Goal: Use online tool/utility: Utilize a website feature to perform a specific function

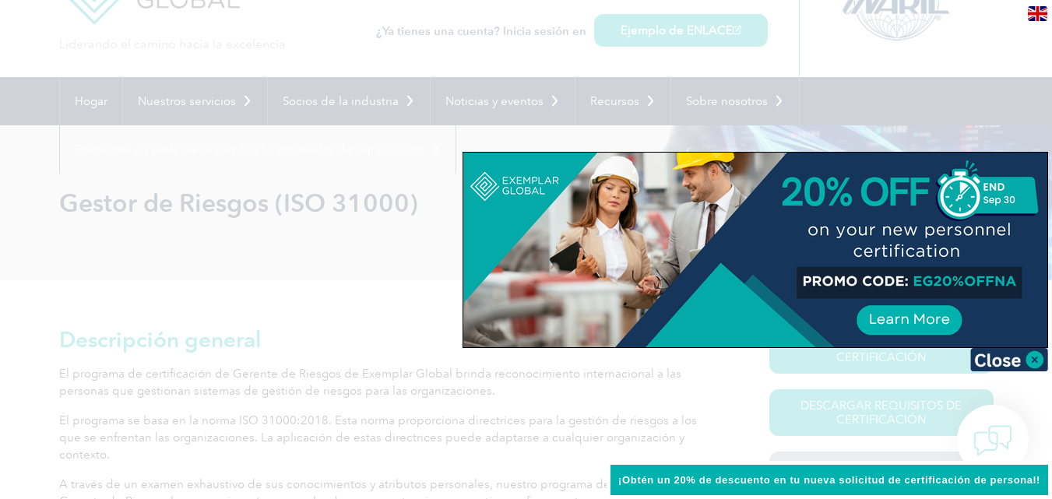
scroll to position [116, 0]
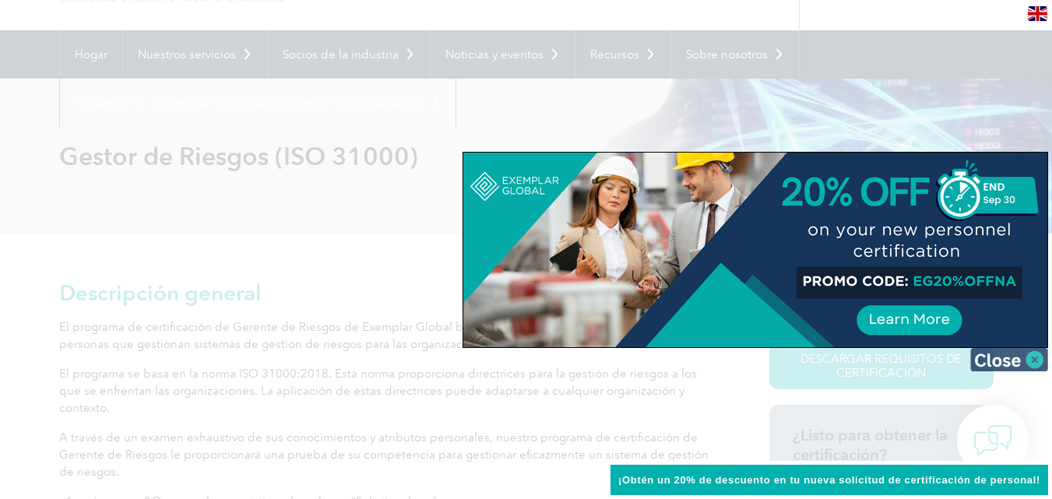
click at [1032, 361] on img at bounding box center [1009, 359] width 78 height 23
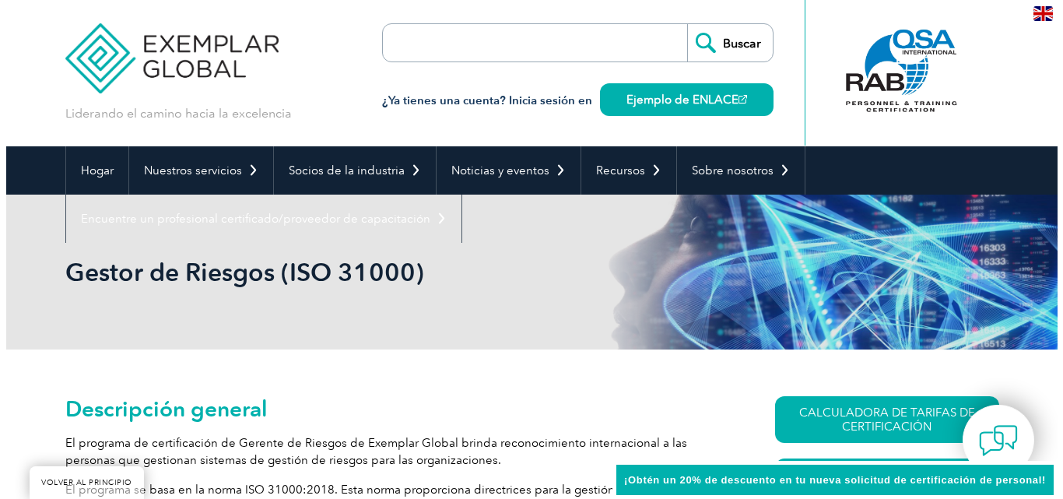
scroll to position [219, 0]
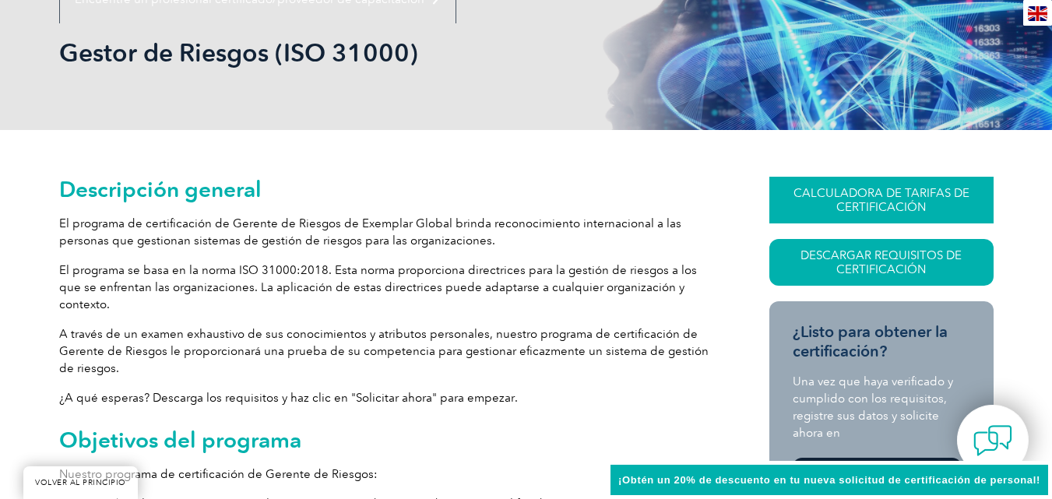
click at [863, 198] on font "CALCULADORA DE TARIFAS DE CERTIFICACIÓN" at bounding box center [881, 200] width 176 height 28
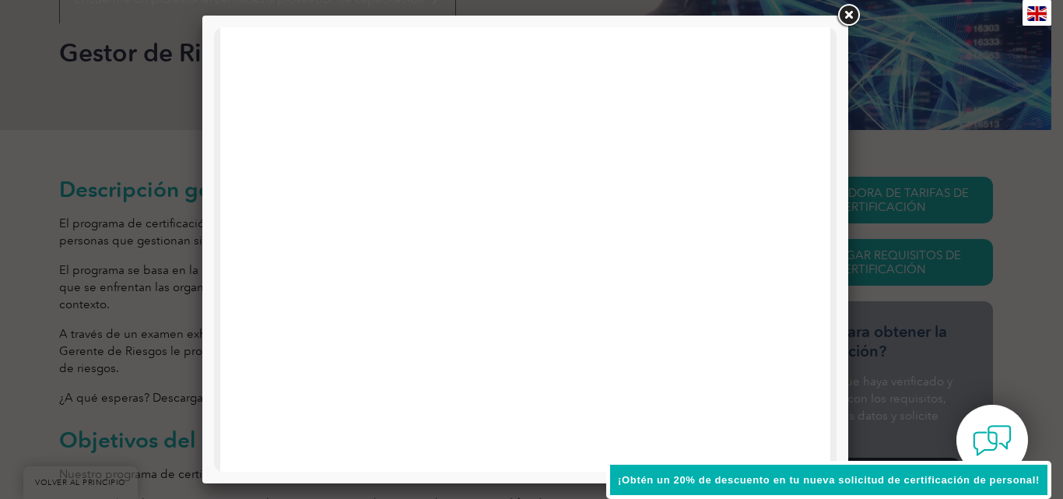
scroll to position [317, 0]
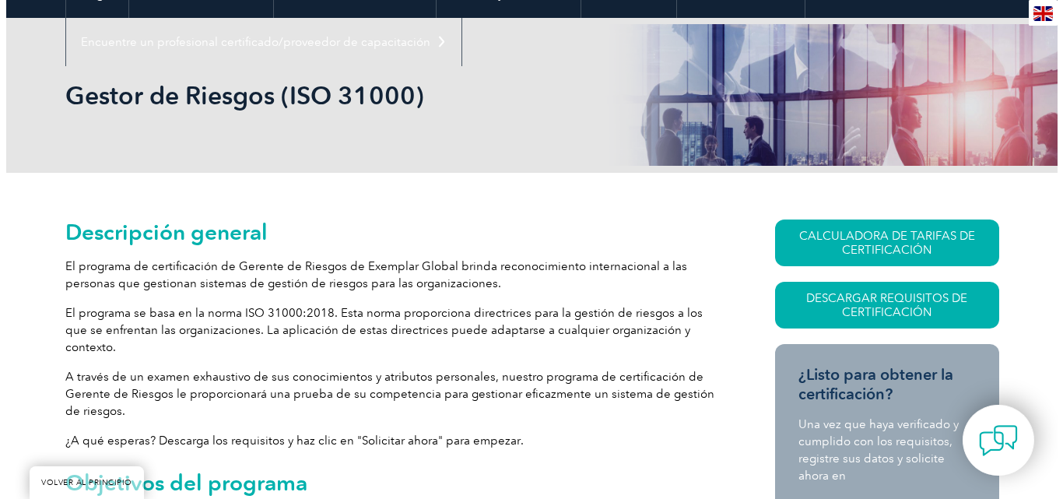
scroll to position [172, 0]
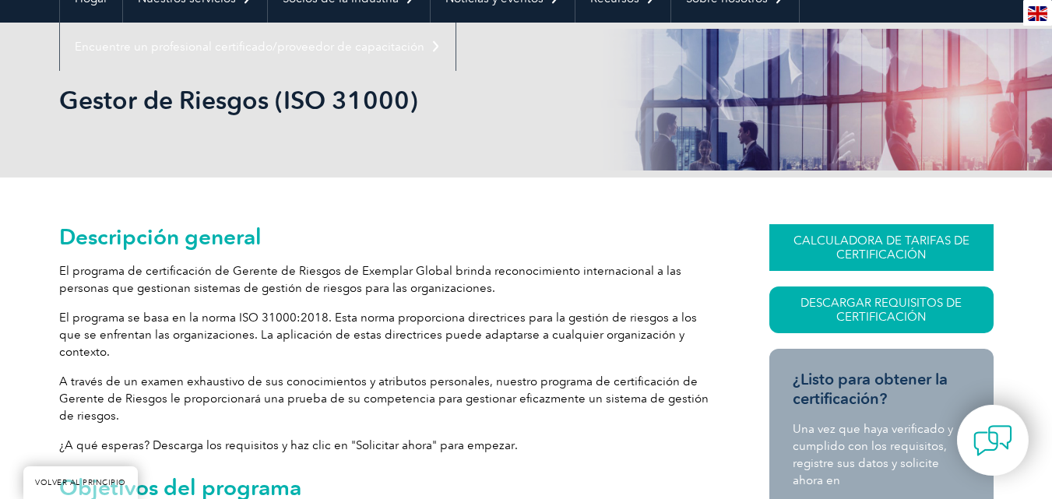
click at [855, 255] on font "CALCULADORA DE TARIFAS DE CERTIFICACIÓN" at bounding box center [881, 248] width 176 height 28
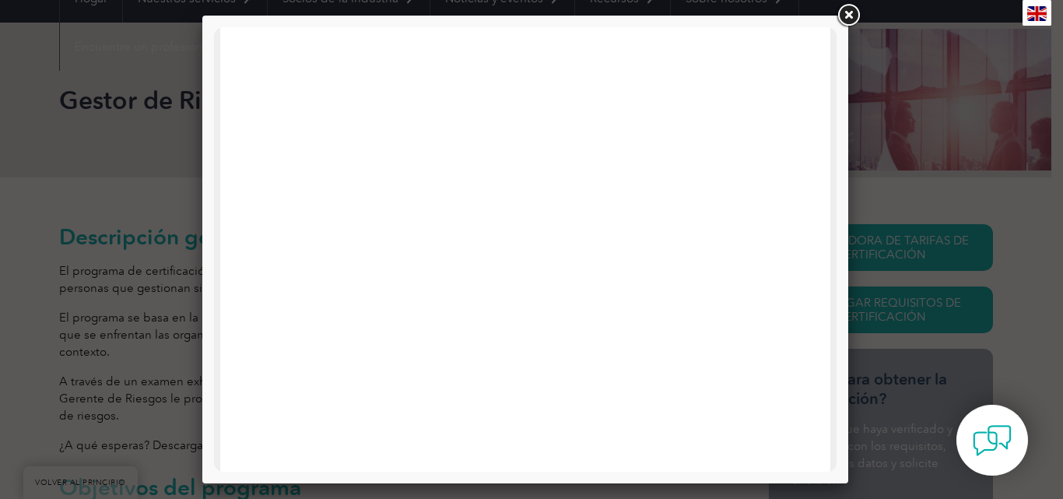
scroll to position [0, 0]
